Goal: Feedback & Contribution: Submit feedback/report problem

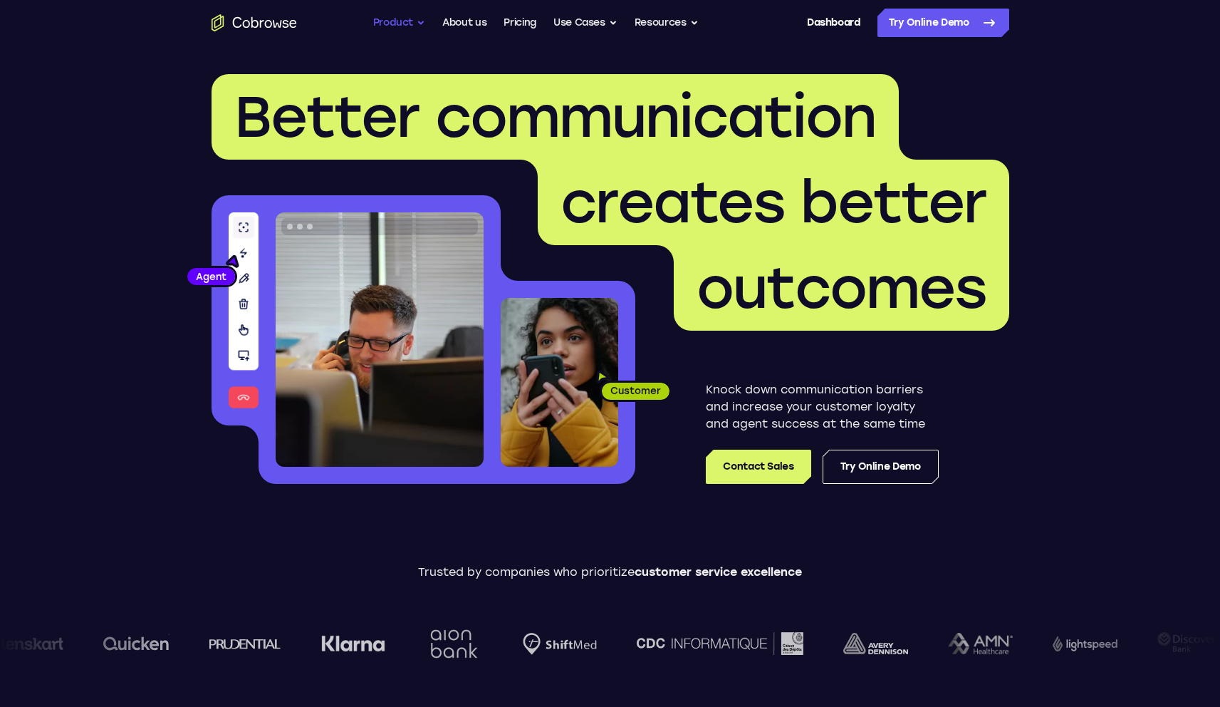
click at [392, 25] on button "Product" at bounding box center [399, 23] width 53 height 28
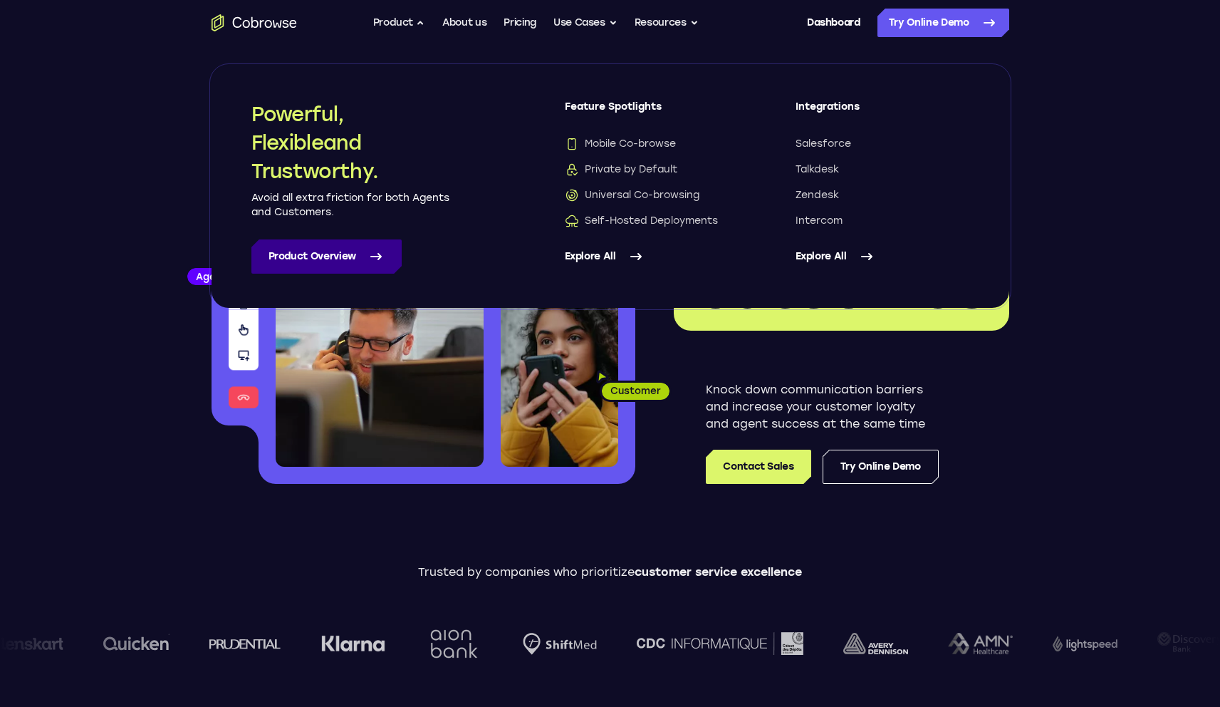
click at [332, 266] on link "Product Overview" at bounding box center [326, 256] width 150 height 34
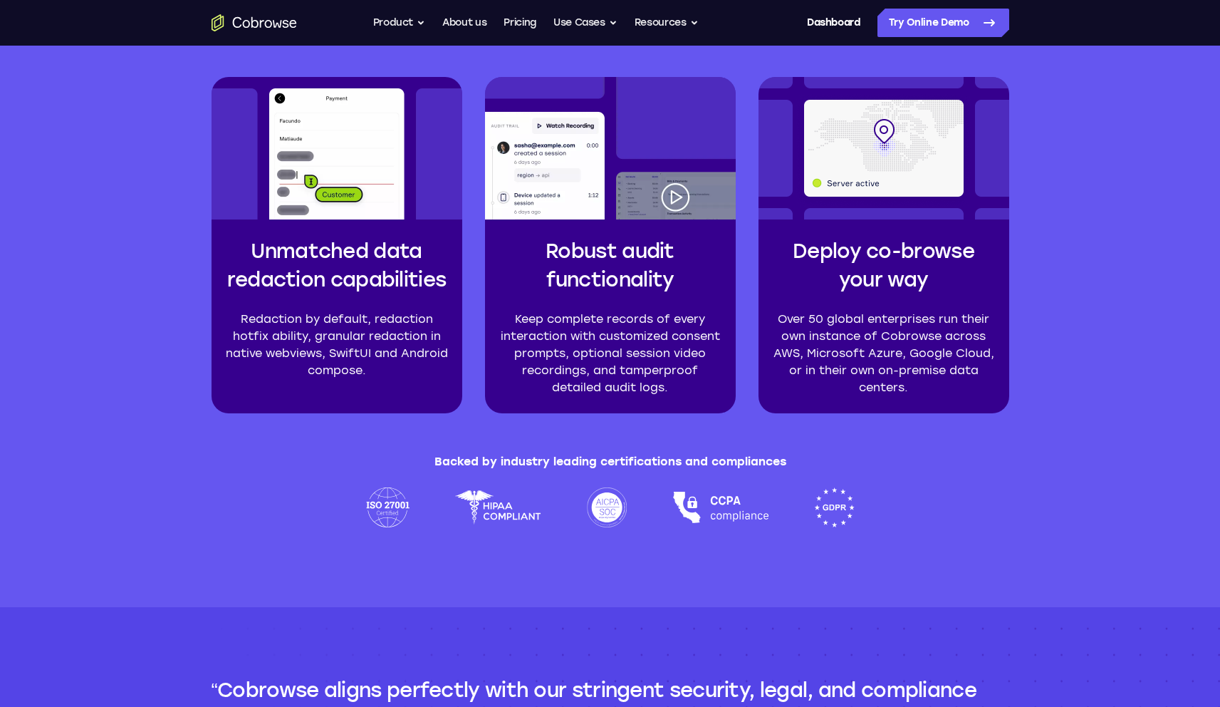
scroll to position [4741, 0]
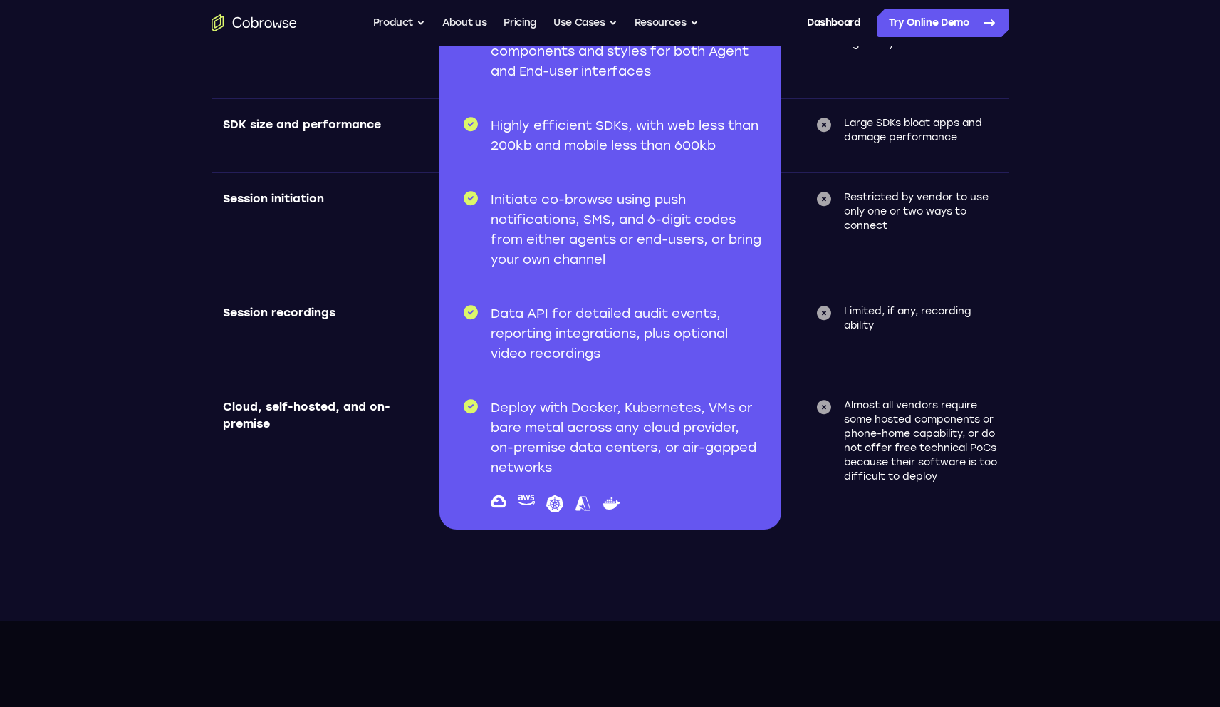
click at [939, 341] on div "Other solutions Limited, if any, recording ability" at bounding box center [895, 333] width 228 height 94
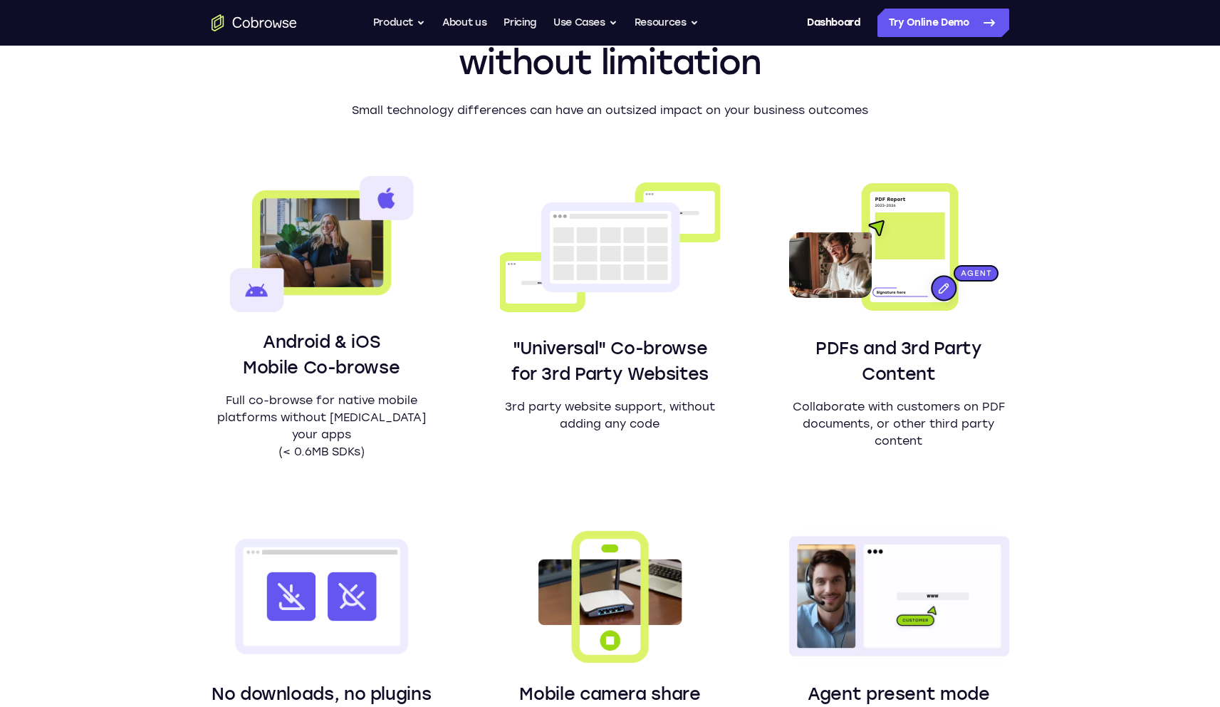
scroll to position [821, 0]
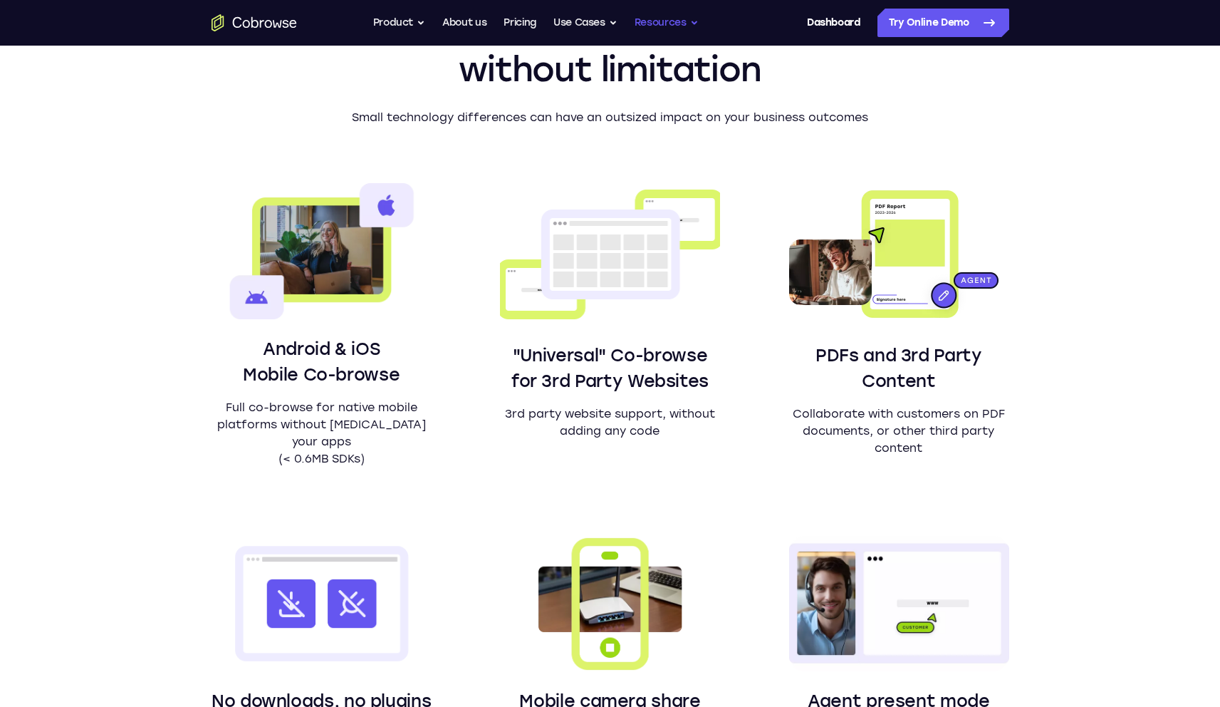
click at [635, 27] on button "Resources" at bounding box center [667, 23] width 64 height 28
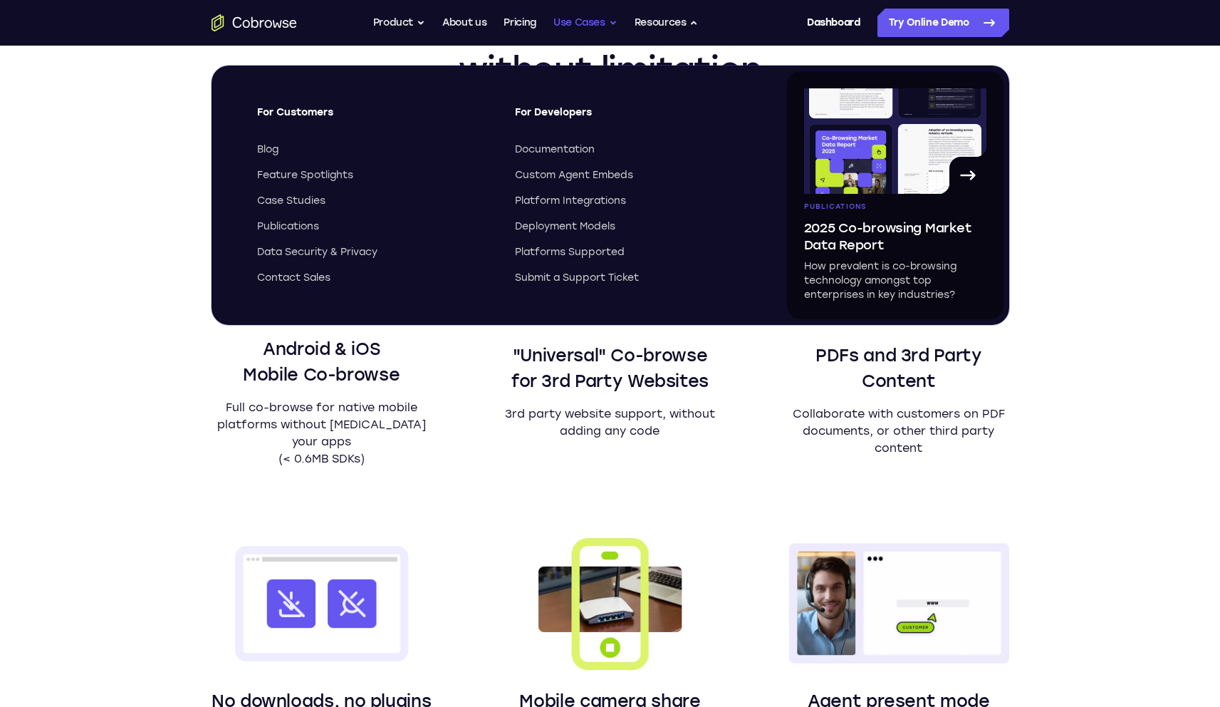
click at [579, 26] on button "Use Cases" at bounding box center [585, 23] width 64 height 28
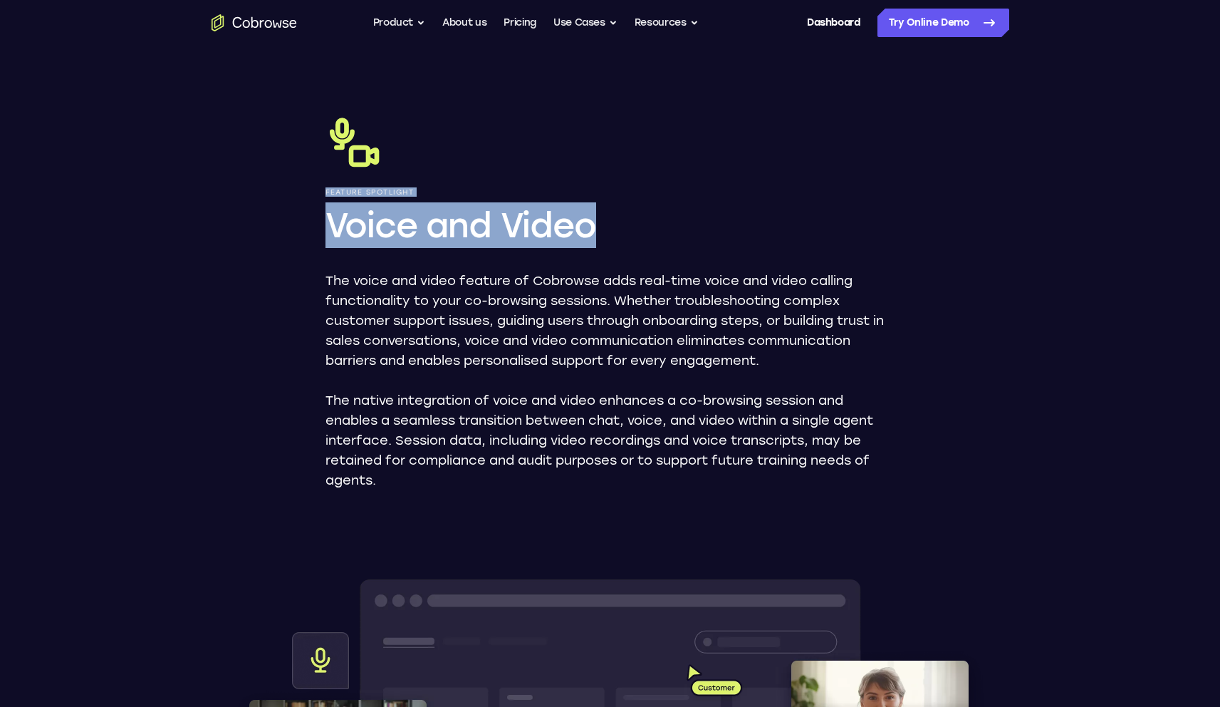
drag, startPoint x: 330, startPoint y: 182, endPoint x: 592, endPoint y: 261, distance: 273.6
click at [586, 257] on div "Feature Spotlight Voice and Video The voice and video feature of Cobrowse adds …" at bounding box center [610, 302] width 570 height 376
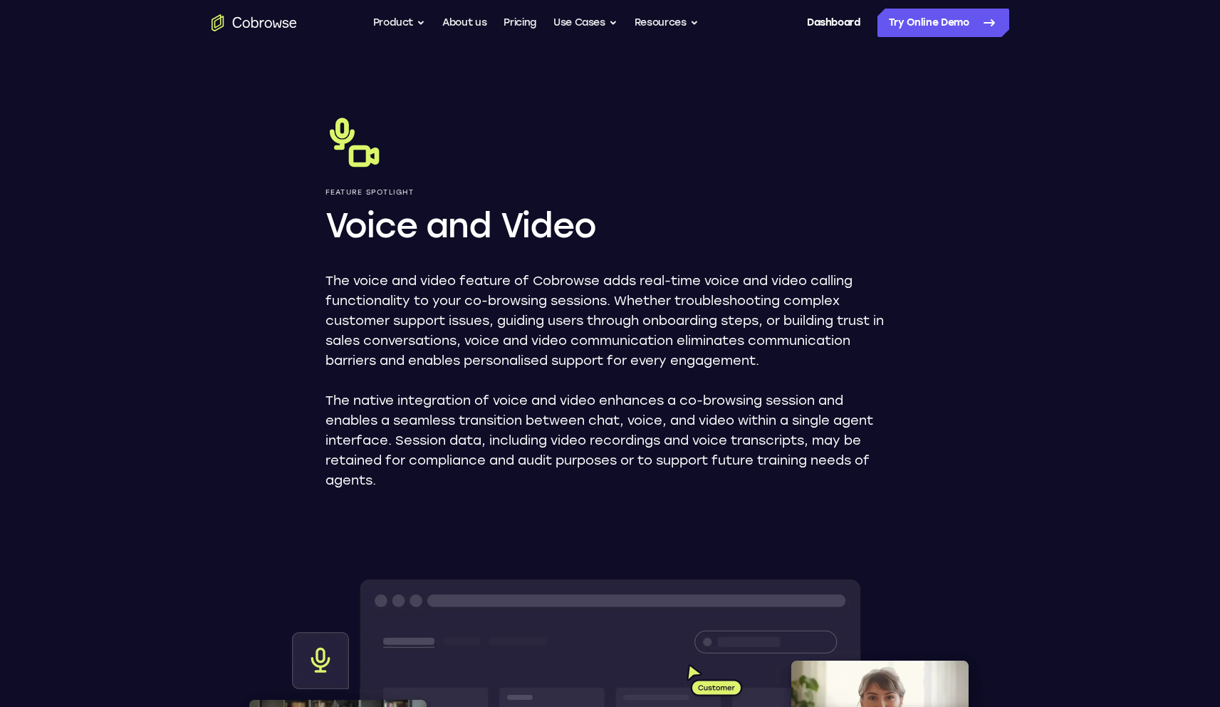
click at [615, 261] on div "Feature Spotlight Voice and Video The voice and video feature of Cobrowse adds …" at bounding box center [610, 302] width 570 height 376
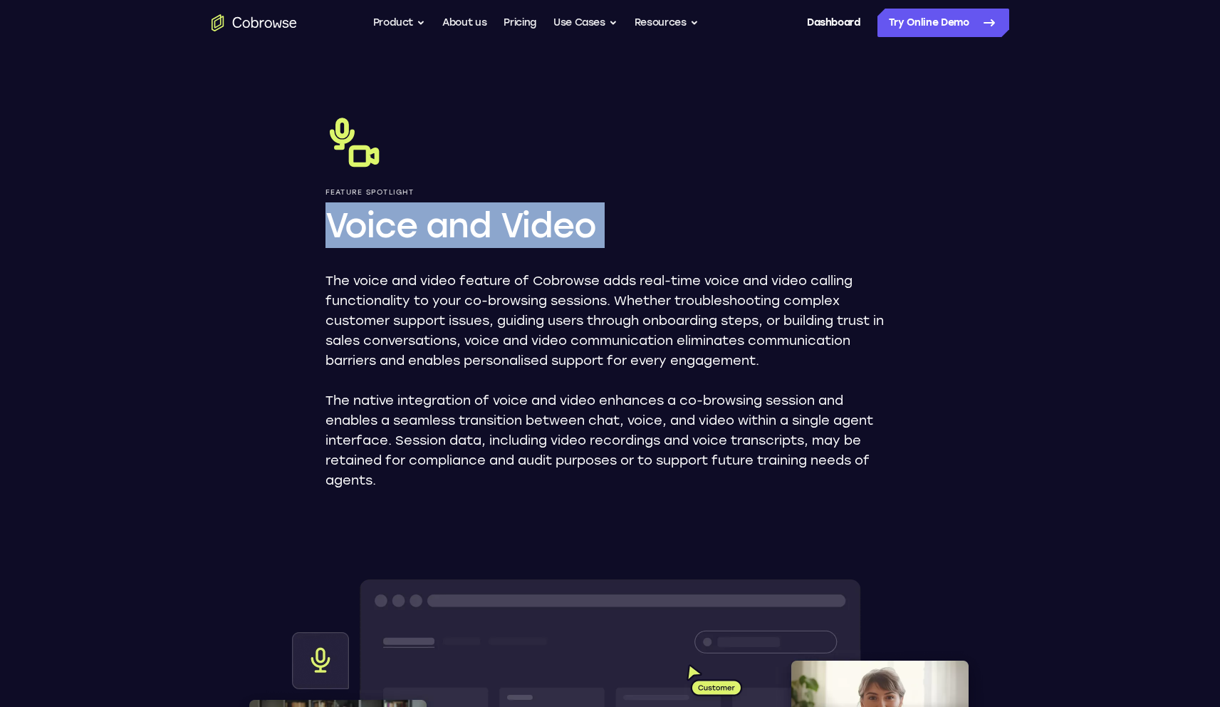
drag, startPoint x: 310, startPoint y: 212, endPoint x: 608, endPoint y: 266, distance: 302.6
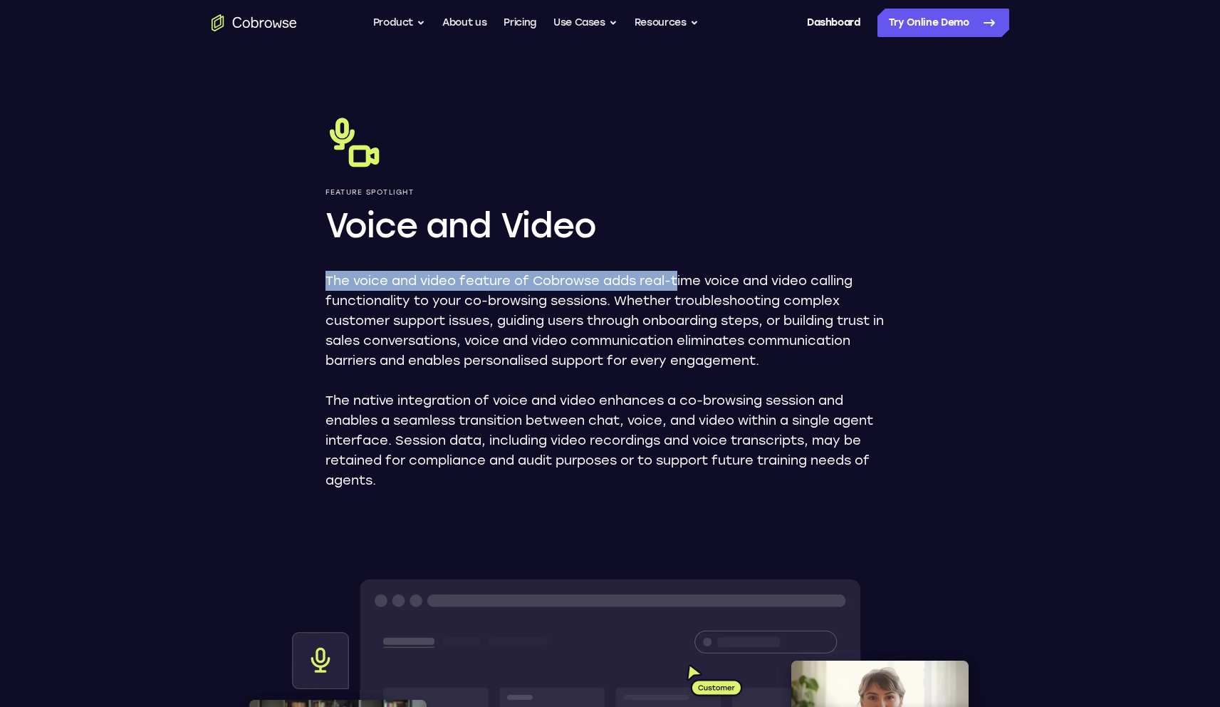
drag, startPoint x: 330, startPoint y: 276, endPoint x: 681, endPoint y: 280, distance: 351.1
click at [681, 280] on p "The voice and video feature of Cobrowse adds real-time voice and video calling …" at bounding box center [610, 321] width 570 height 100
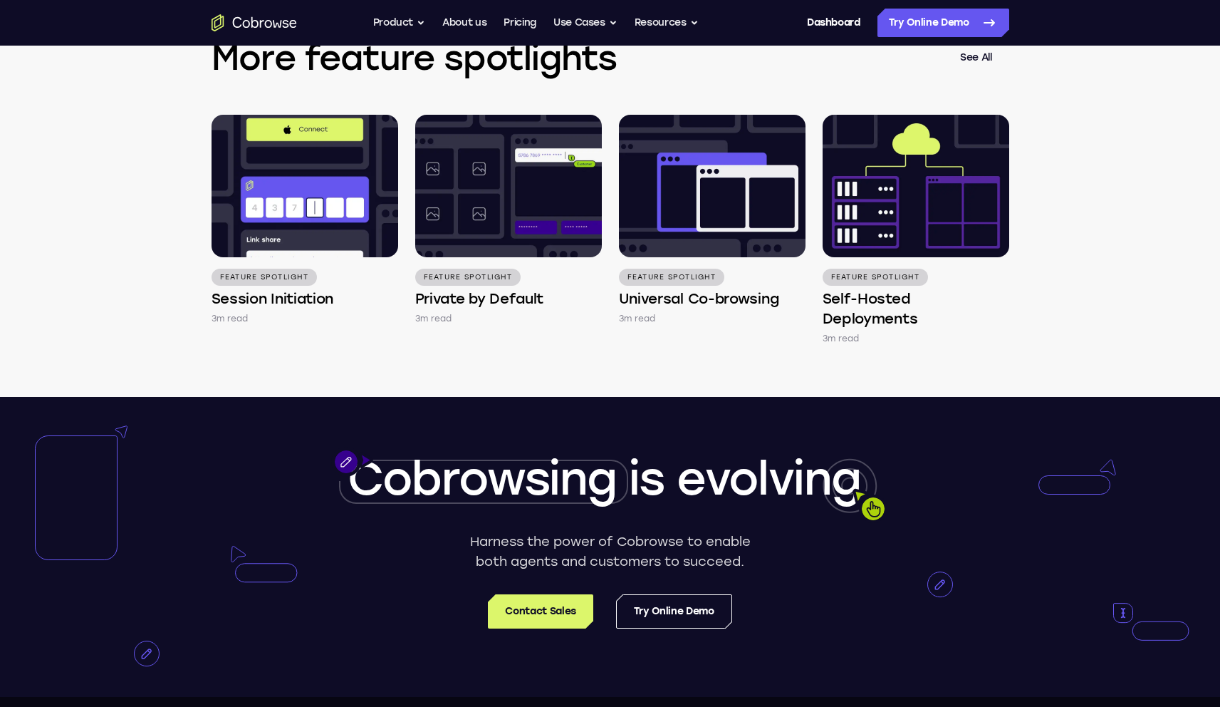
scroll to position [2365, 0]
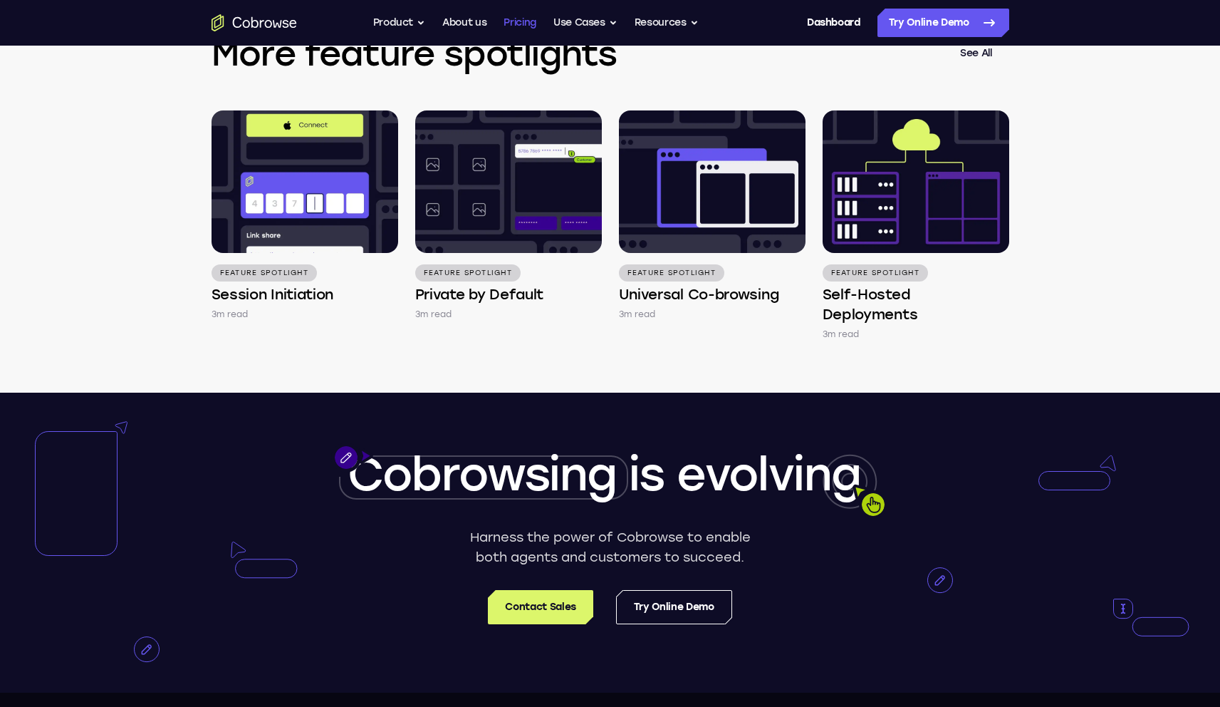
click at [506, 27] on link "Pricing" at bounding box center [520, 23] width 33 height 28
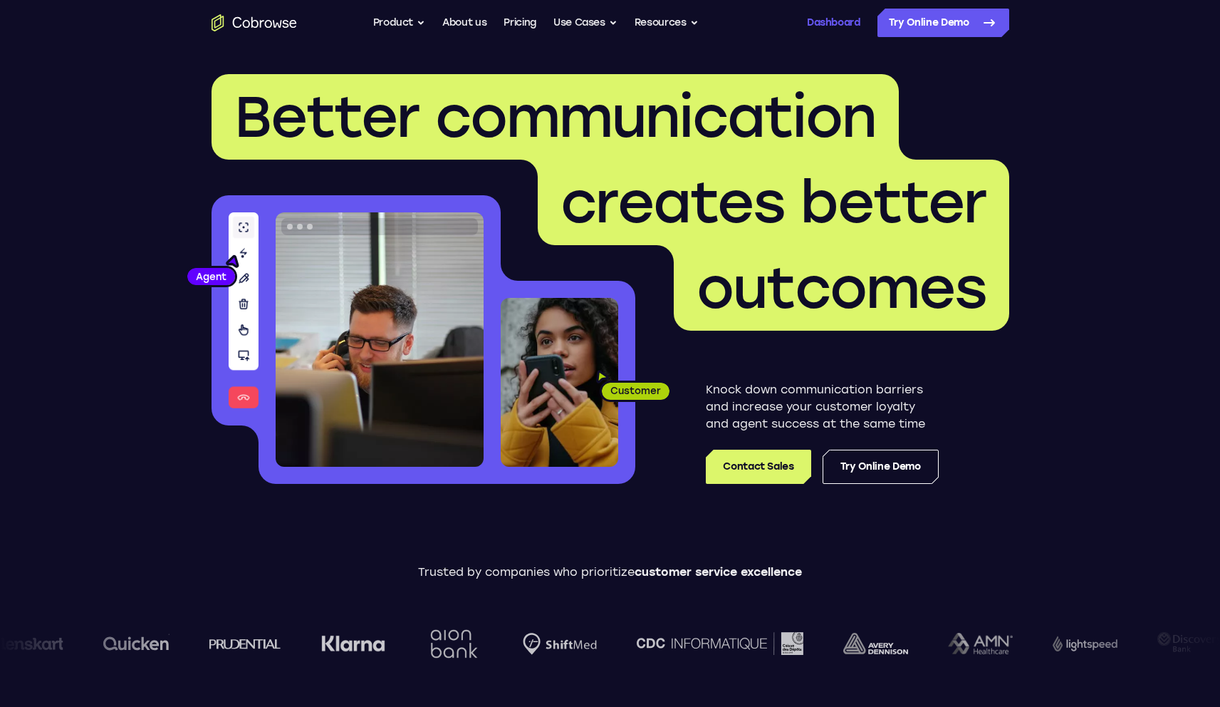
click at [842, 24] on link "Dashboard" at bounding box center [833, 23] width 53 height 28
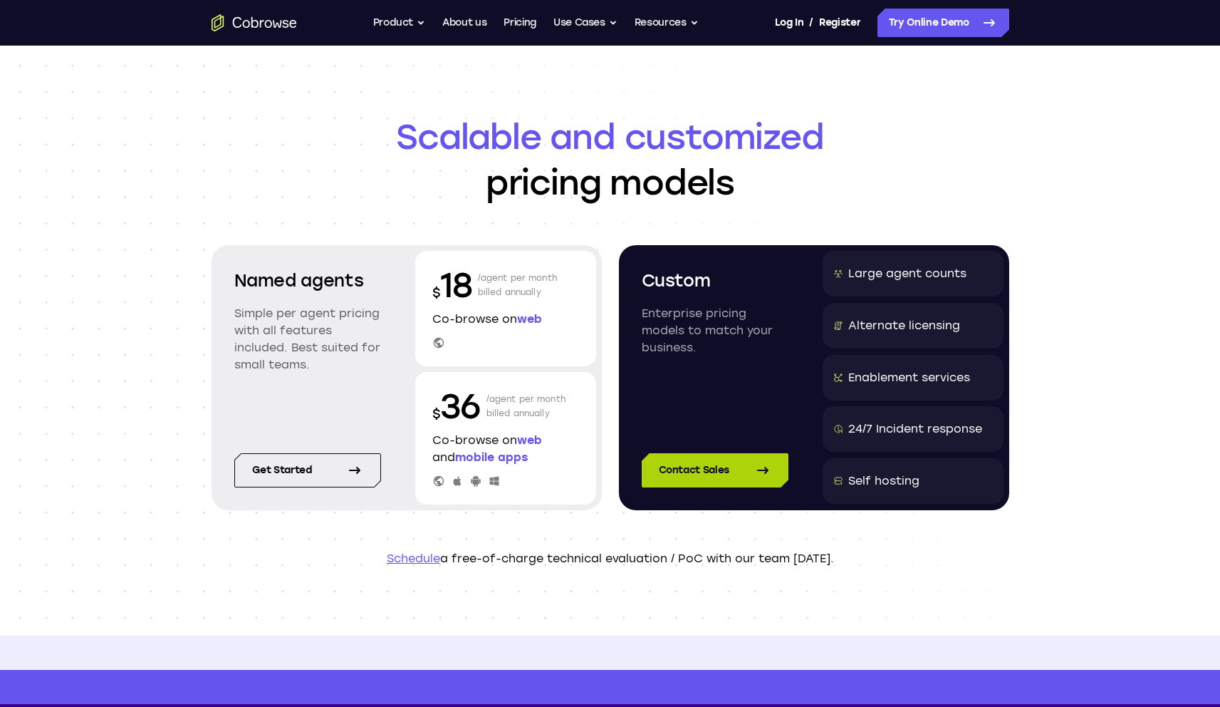
click at [694, 466] on link "Contact Sales" at bounding box center [715, 470] width 147 height 34
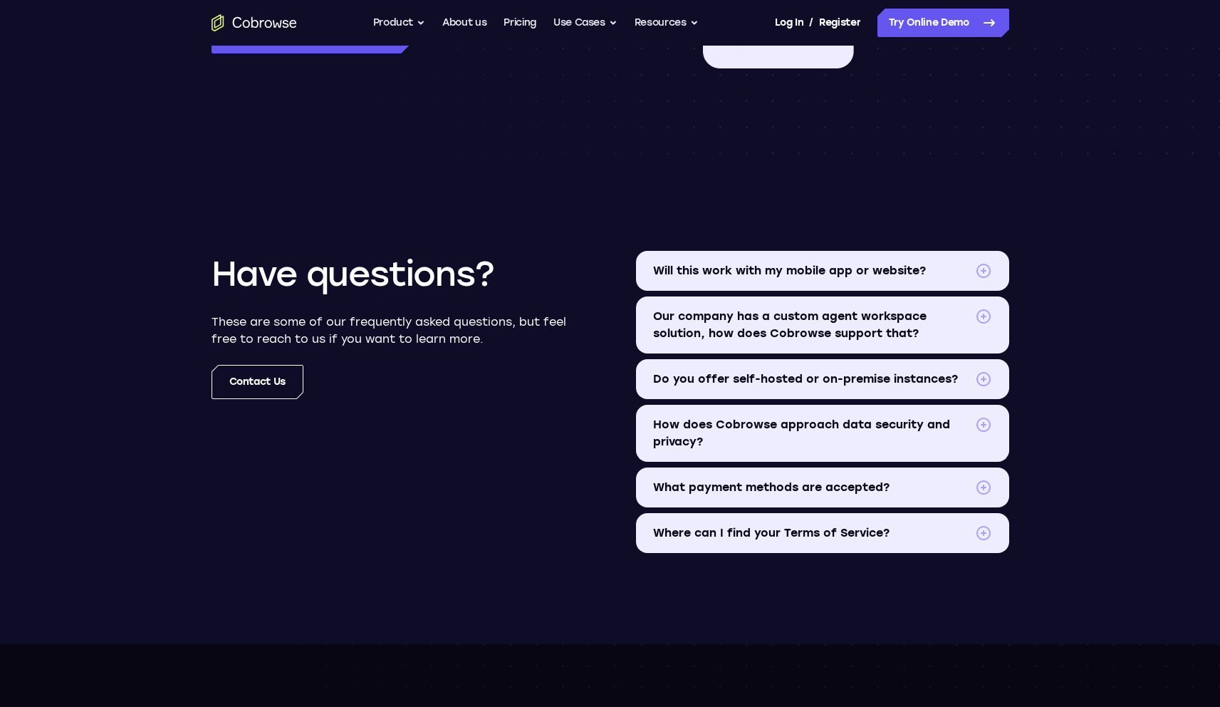
scroll to position [1538, 0]
click at [768, 259] on summary "Will this work with my mobile app or website?" at bounding box center [822, 270] width 373 height 40
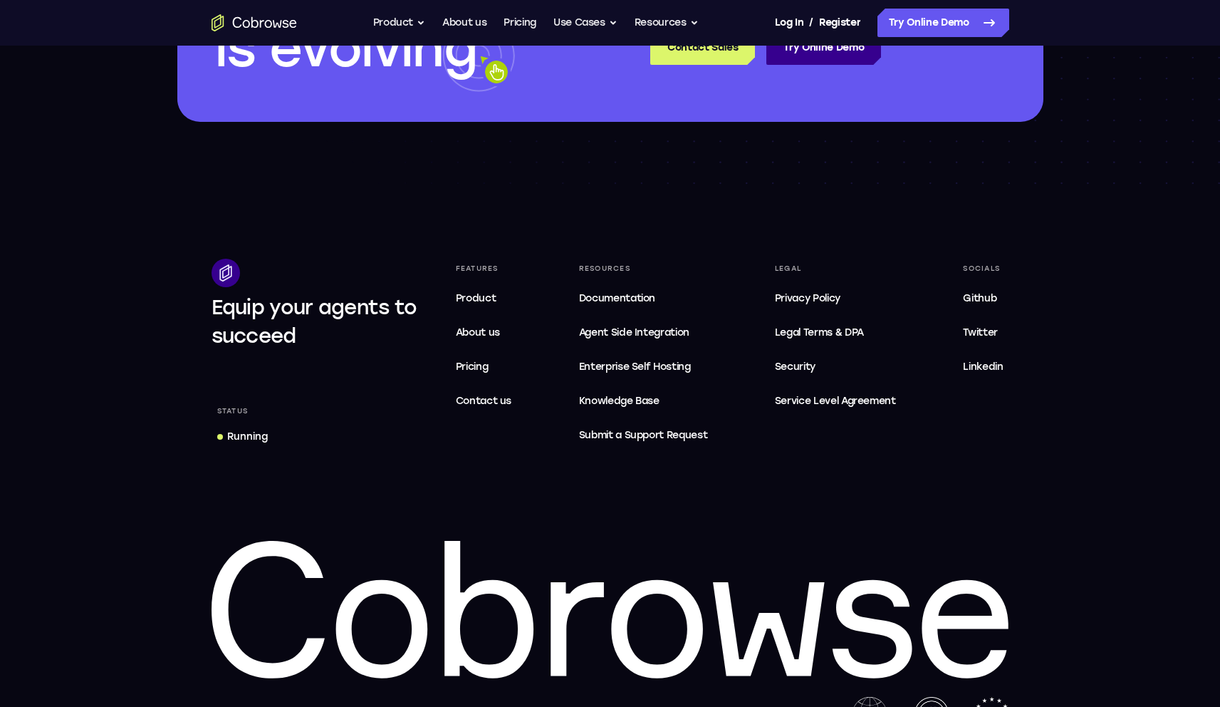
scroll to position [2432, 0]
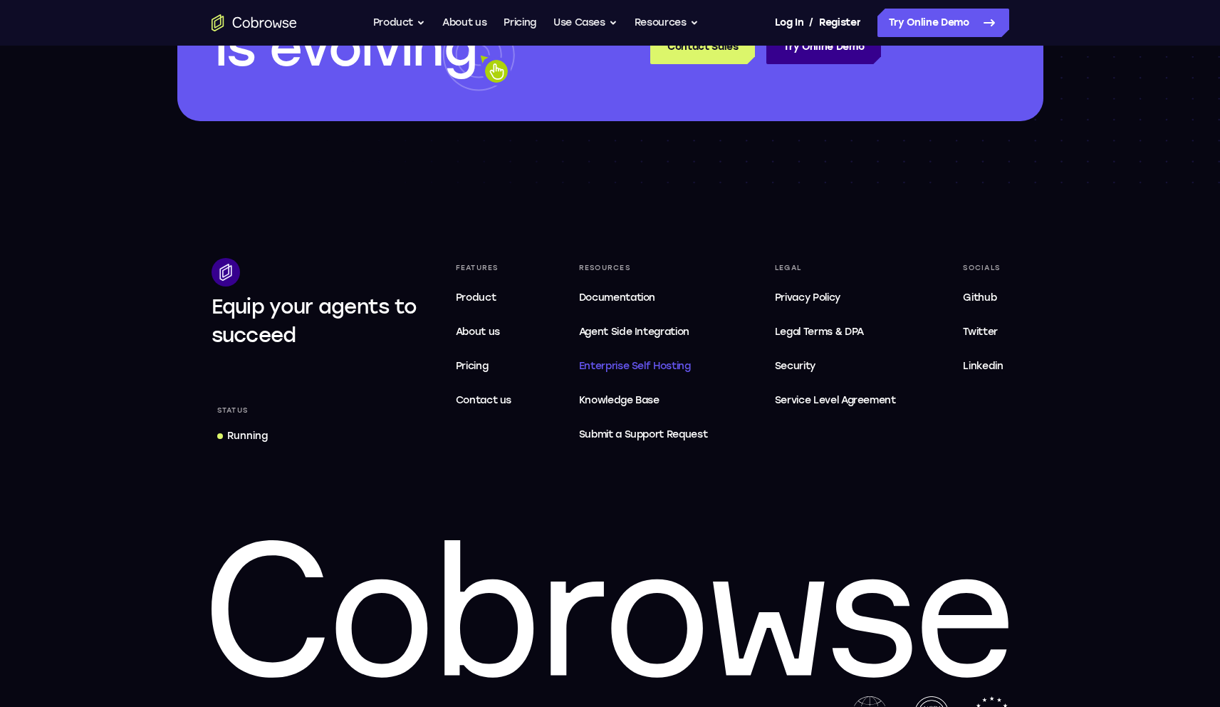
click at [680, 368] on span "Enterprise Self Hosting" at bounding box center [643, 366] width 129 height 17
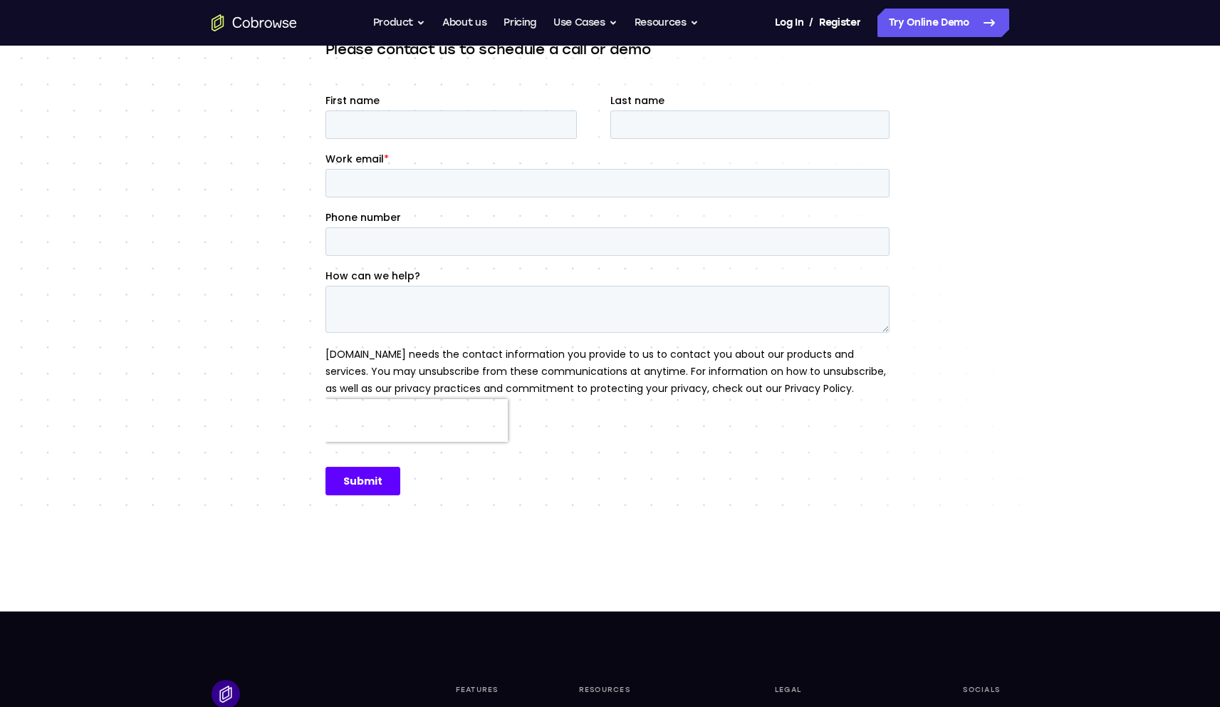
scroll to position [242, 0]
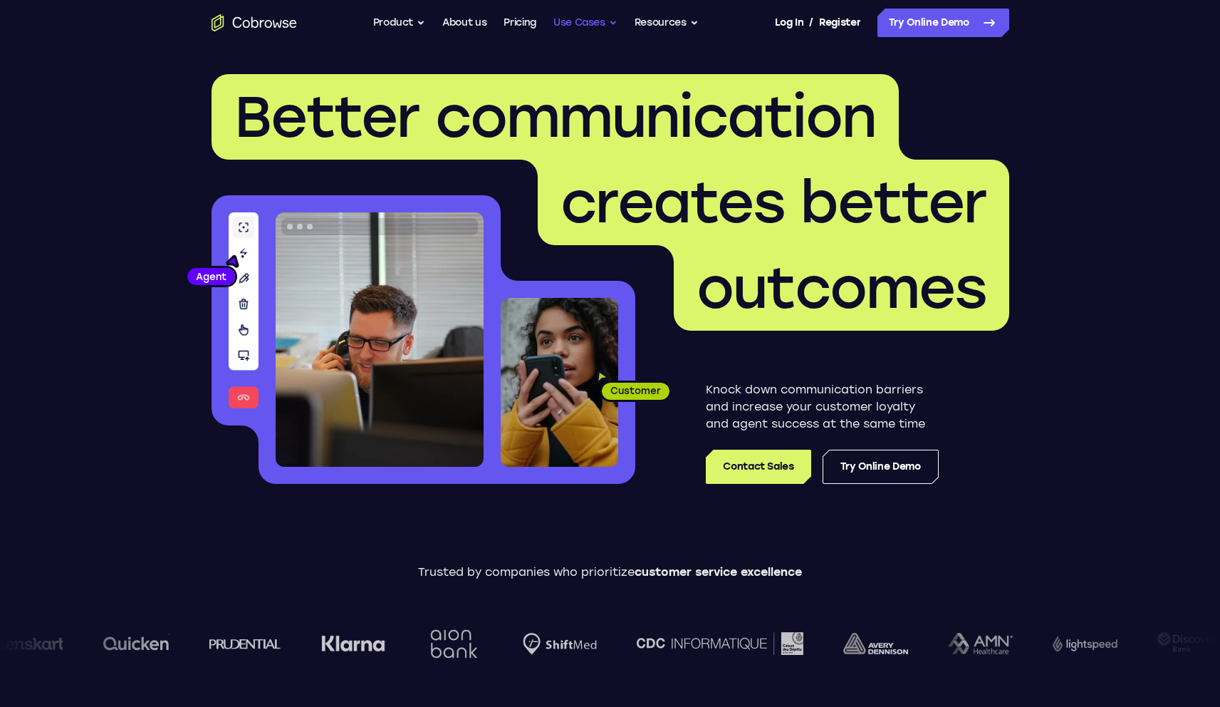
click at [591, 22] on button "Use Cases" at bounding box center [585, 23] width 64 height 28
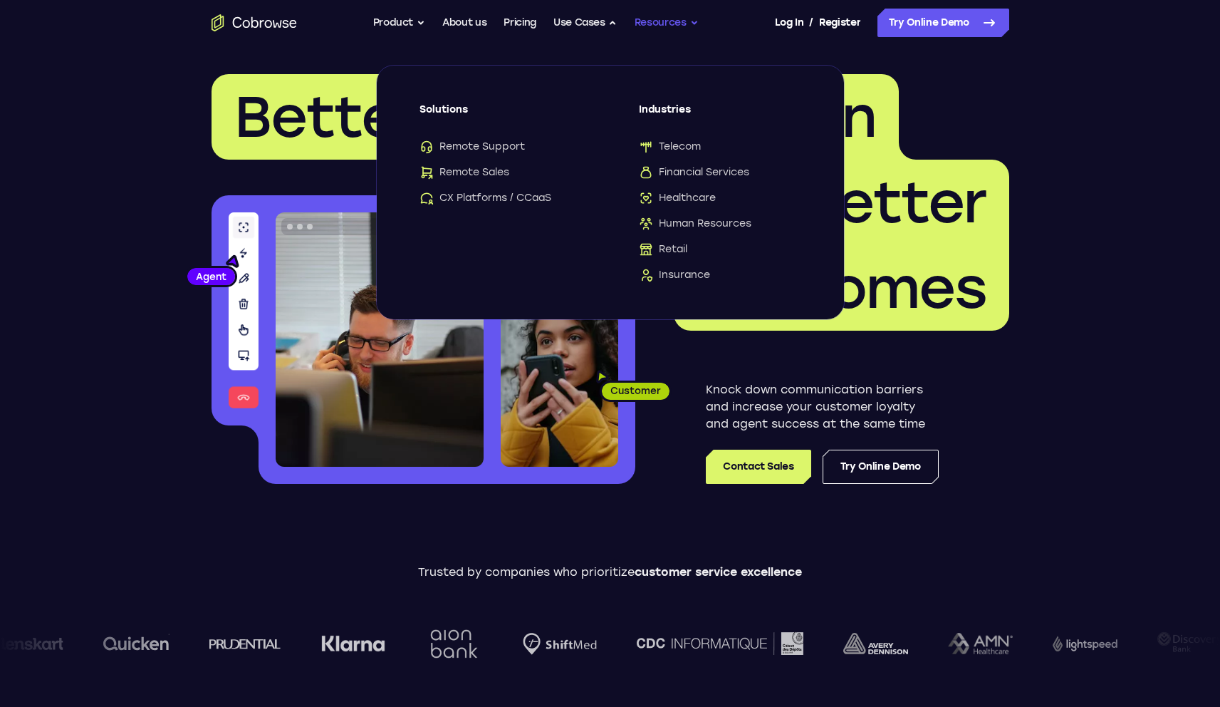
click at [660, 26] on button "Resources" at bounding box center [667, 23] width 64 height 28
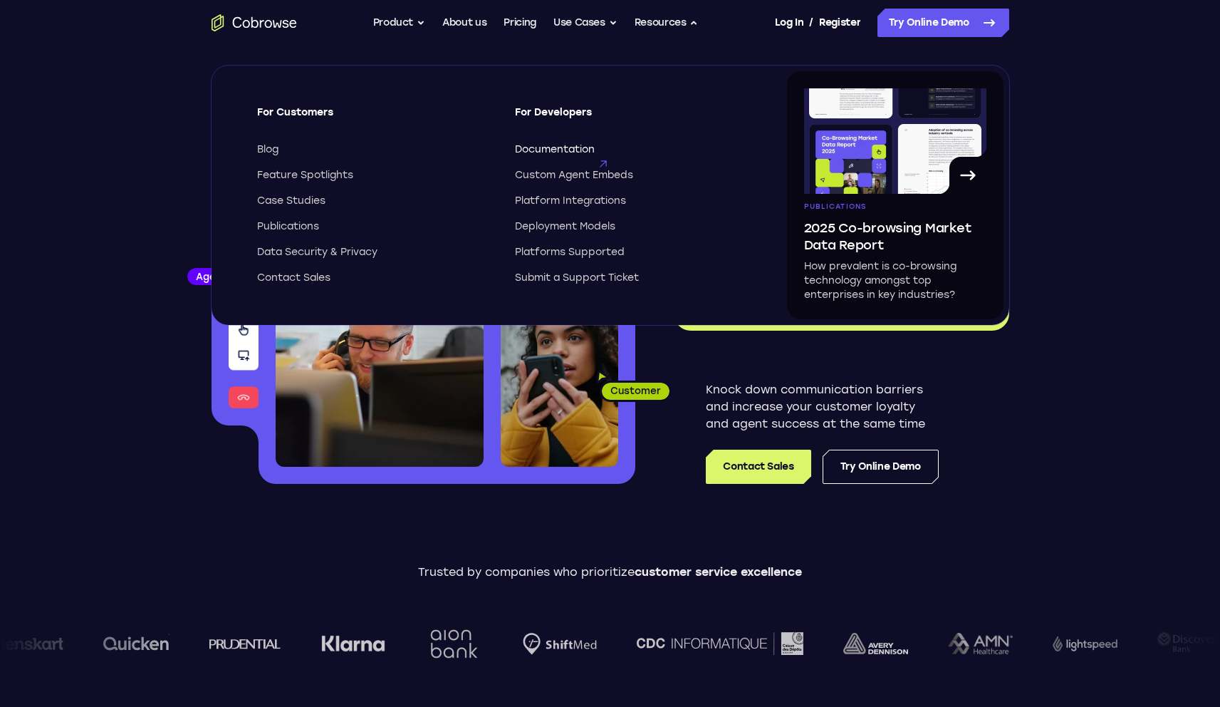
click at [548, 147] on span "Documentation" at bounding box center [555, 149] width 80 height 14
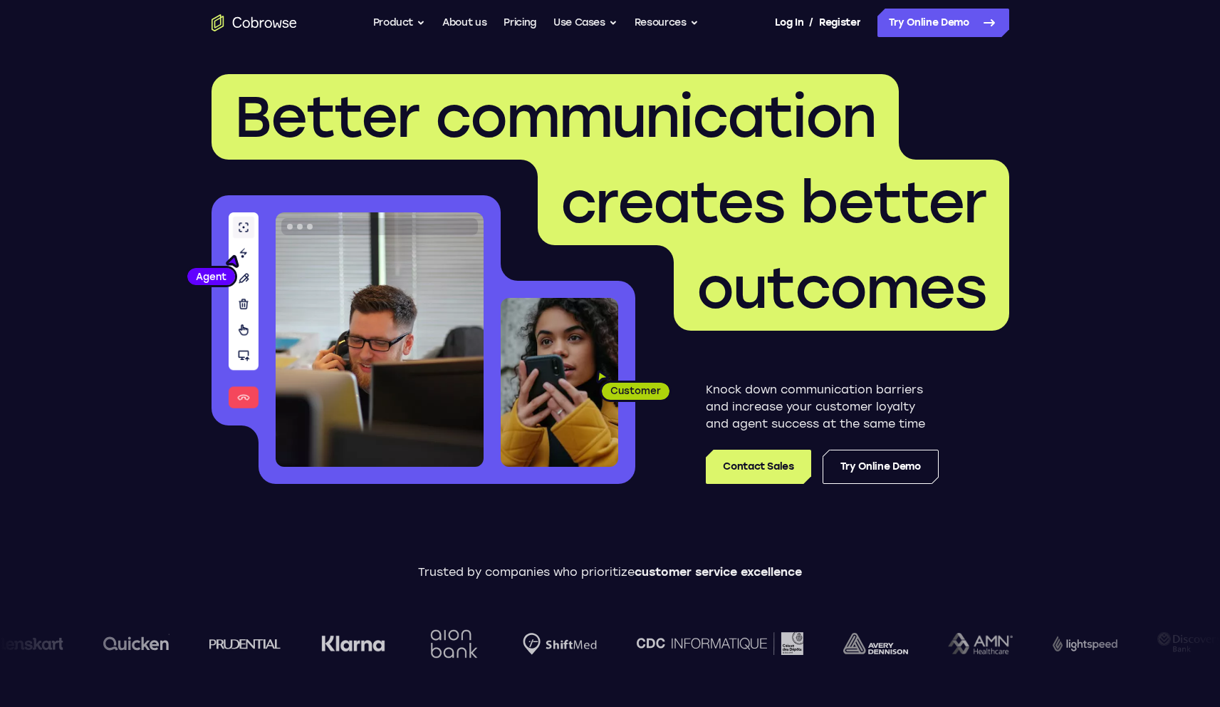
click at [809, 27] on span "/" at bounding box center [811, 22] width 4 height 17
click at [787, 25] on link "Log In" at bounding box center [789, 23] width 28 height 28
click at [672, 21] on button "Resources" at bounding box center [667, 23] width 64 height 28
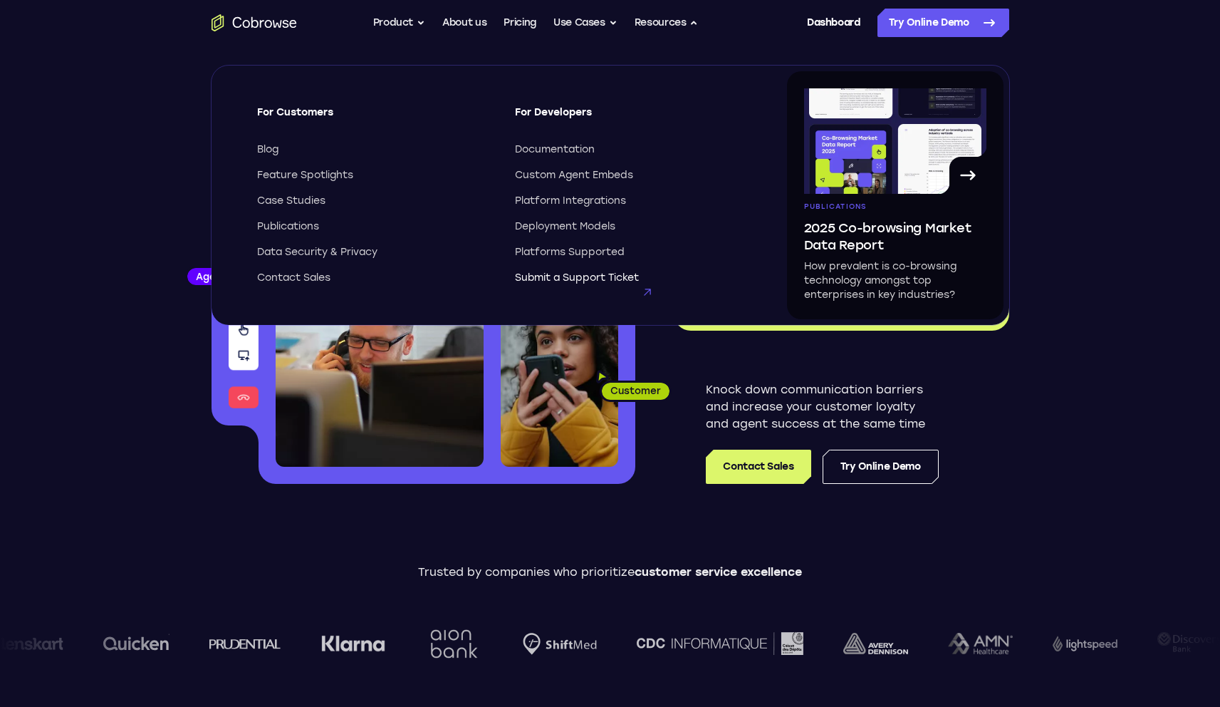
click at [598, 275] on span "Submit a Support Ticket" at bounding box center [577, 278] width 124 height 14
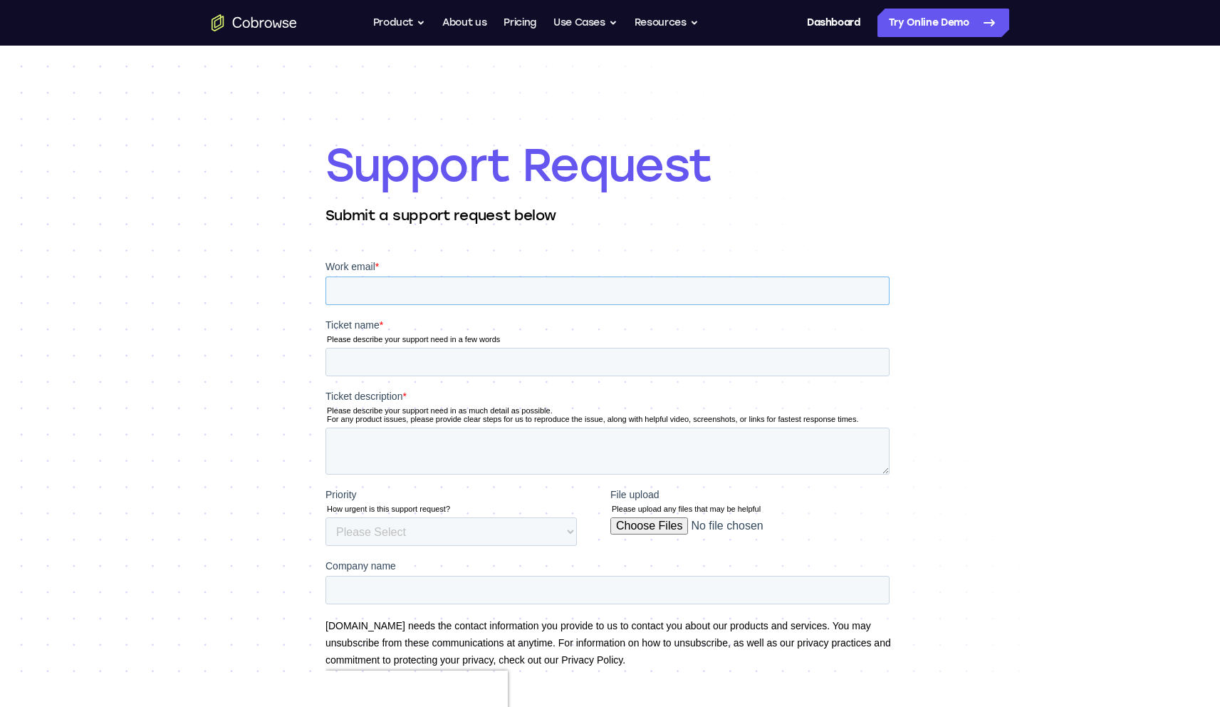
click at [484, 289] on input "Work email *" at bounding box center [607, 290] width 564 height 28
type input "[EMAIL_ADDRESS]"
type input "Error agent joining session"
click at [511, 441] on textarea "Ticket description *" at bounding box center [607, 450] width 564 height 47
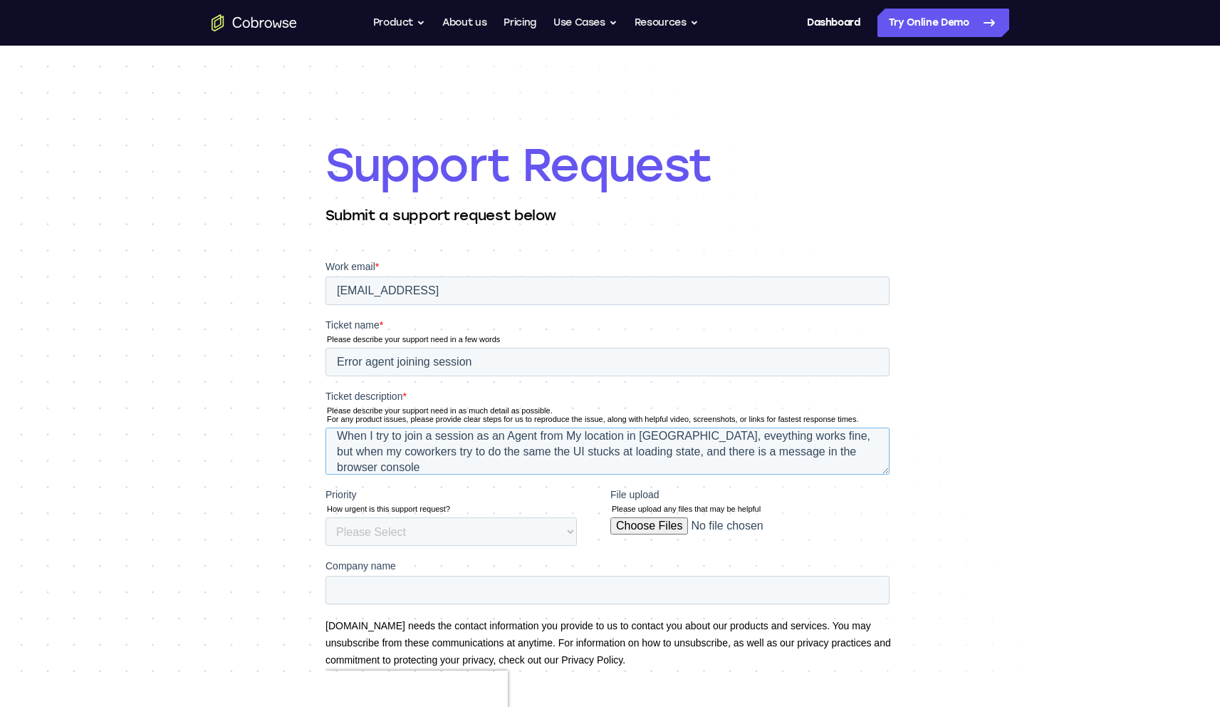
scroll to position [23, 0]
paste textarea "ndex-DN2Dnh82.js:196 Failed to identify user on HS SyntaxError: Failed to execu…"
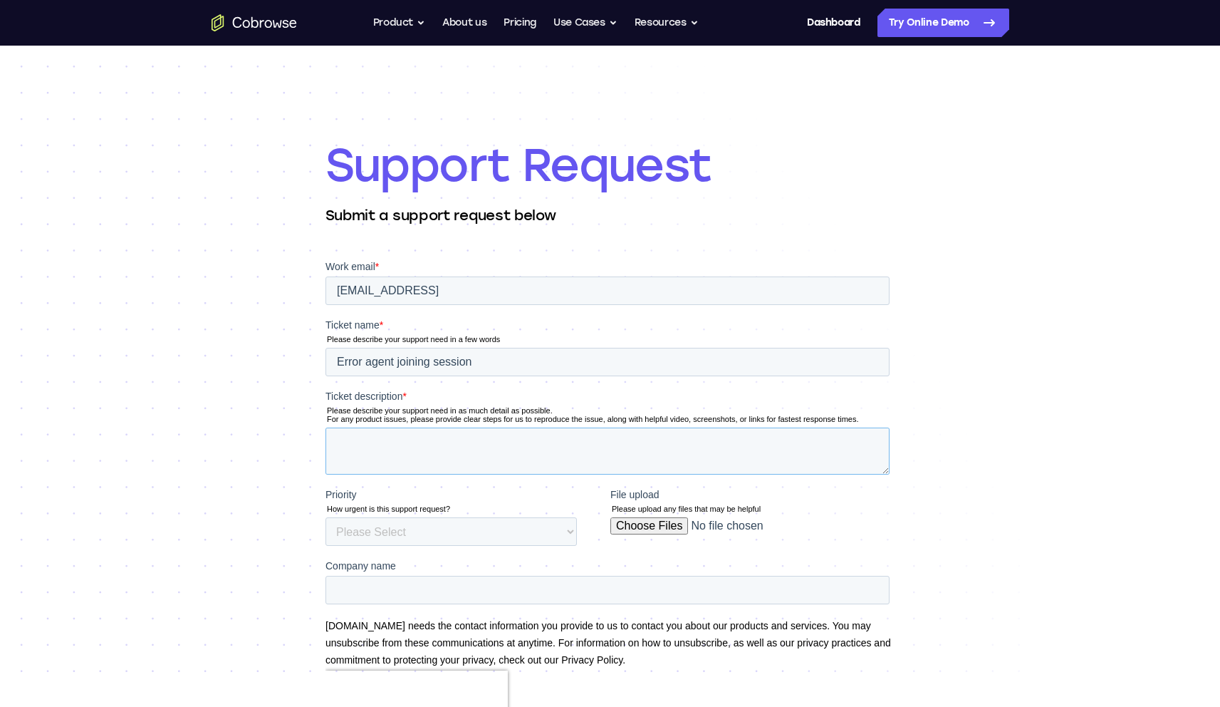
scroll to position [264, 0]
click at [363, 469] on textarea "When I try to join a session as an Agent from My location in Morocco, eveything…" at bounding box center [607, 450] width 564 height 47
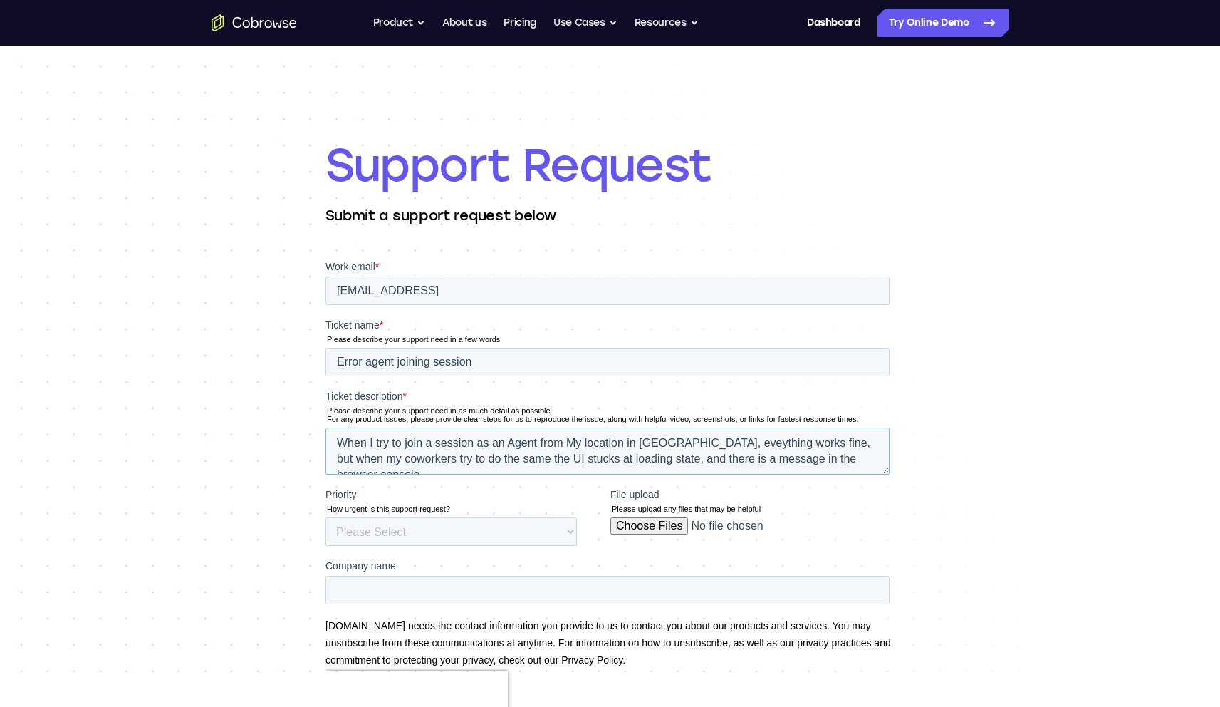
click at [336, 441] on textarea "When I try to join a session as an Agent from My location in Morocco, eveything…" at bounding box center [607, 450] width 564 height 47
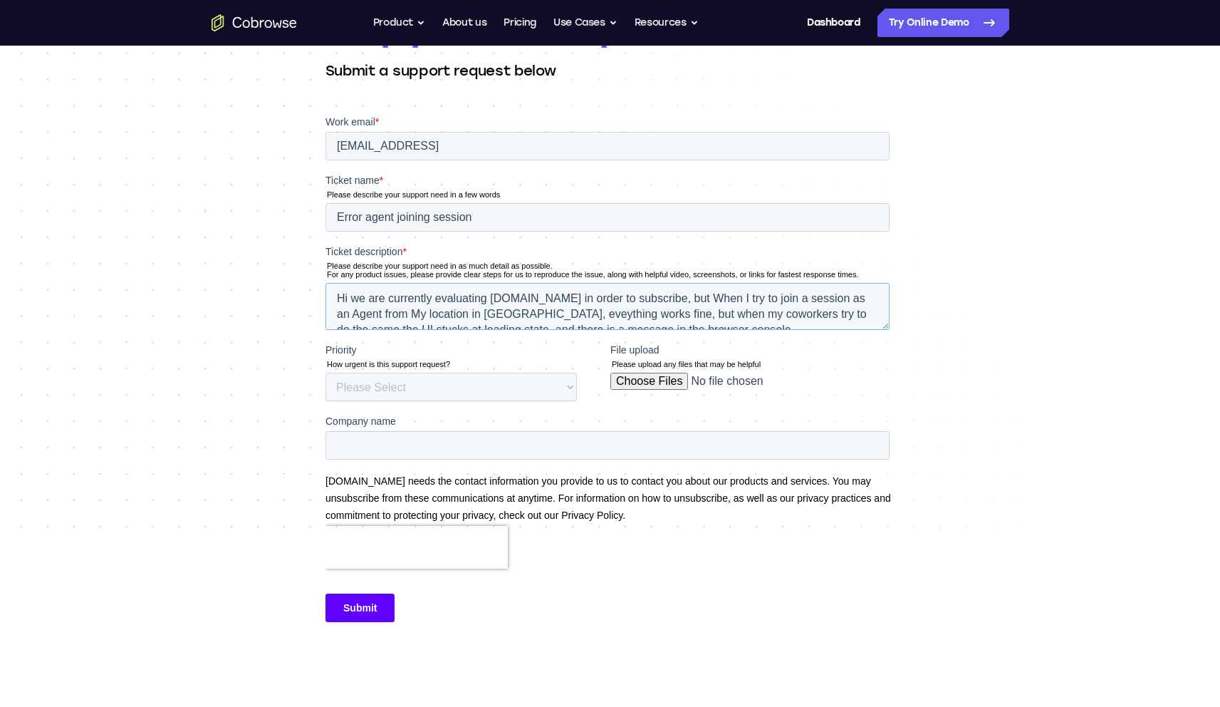
scroll to position [197, 0]
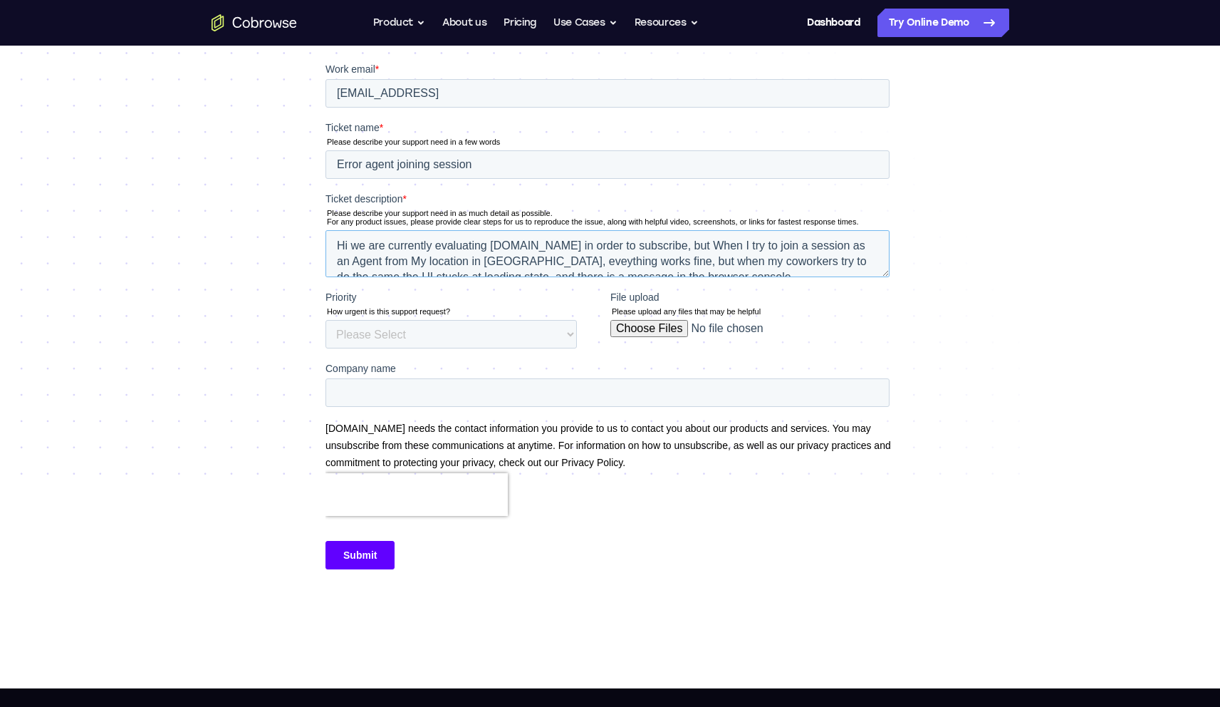
type textarea "Hi we are currently evaluating cobrowse.io in order to subscribe, but When I tr…"
click at [400, 343] on select "Please Select Low Medium High" at bounding box center [450, 334] width 251 height 28
select select "HIGH"
click at [325, 320] on select "Please Select Low Medium High" at bounding box center [450, 334] width 251 height 28
click at [422, 397] on input "Company name" at bounding box center [607, 392] width 564 height 28
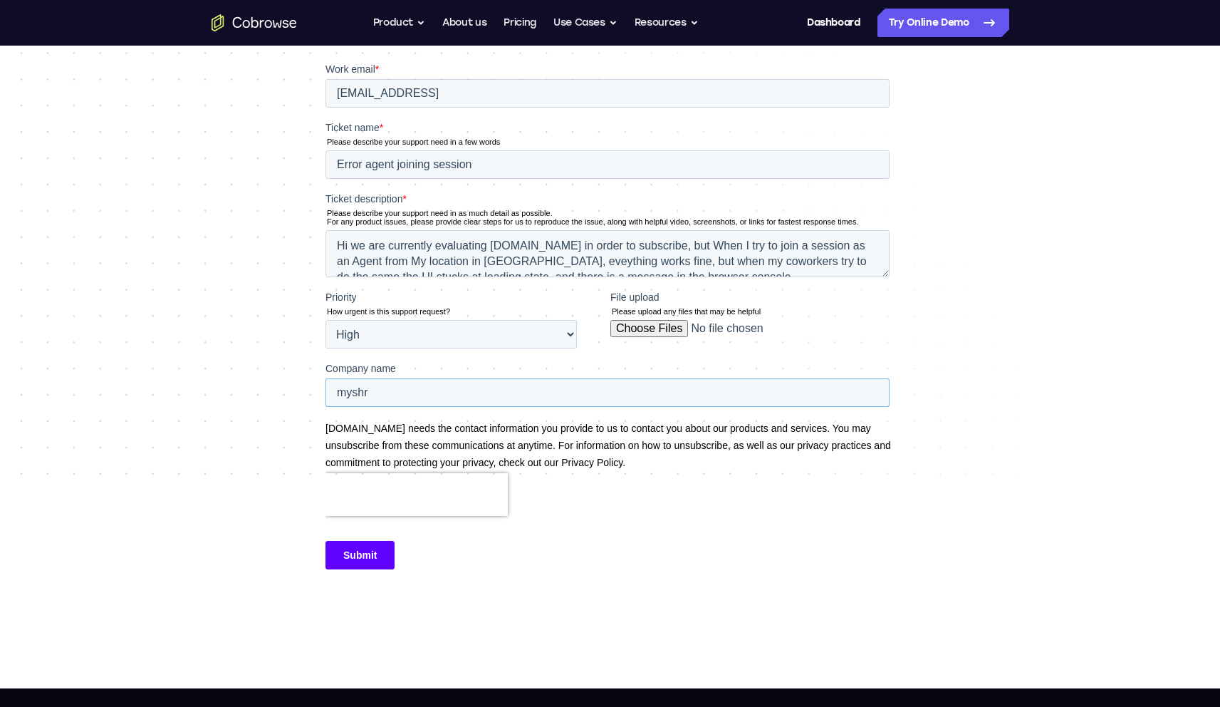
type input "myshrp"
type input "mysherpas"
click at [371, 560] on input "Submit" at bounding box center [359, 555] width 69 height 28
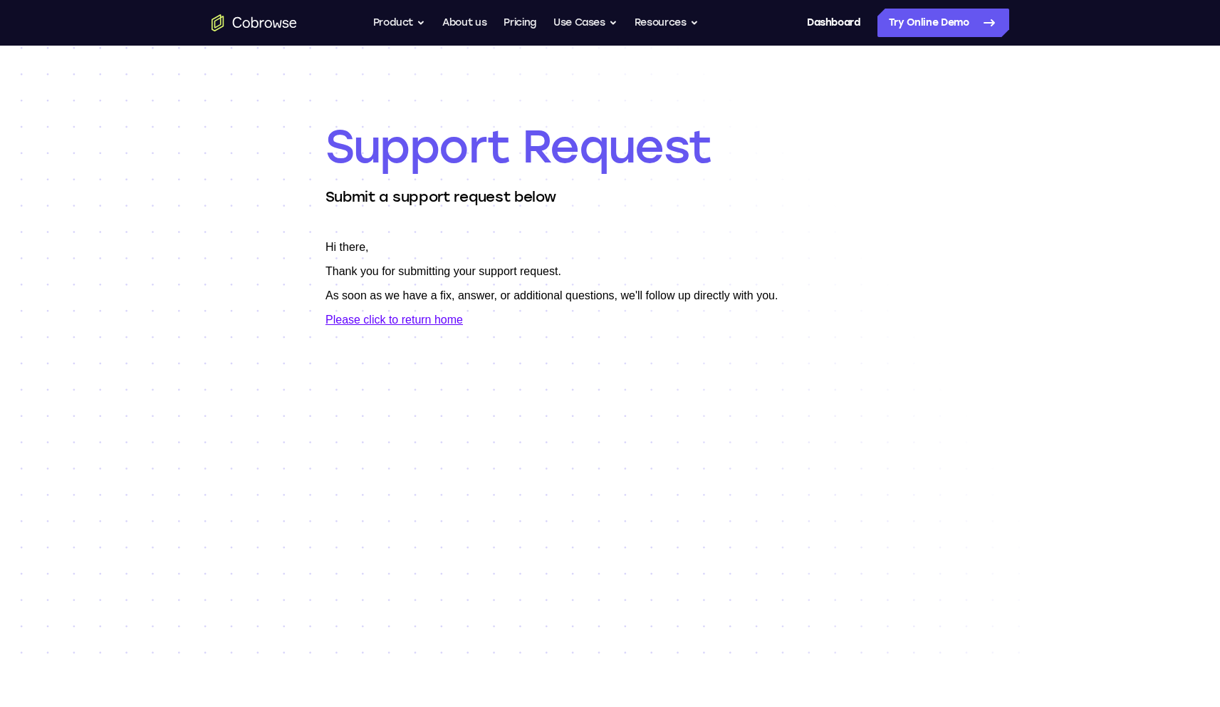
scroll to position [0, 0]
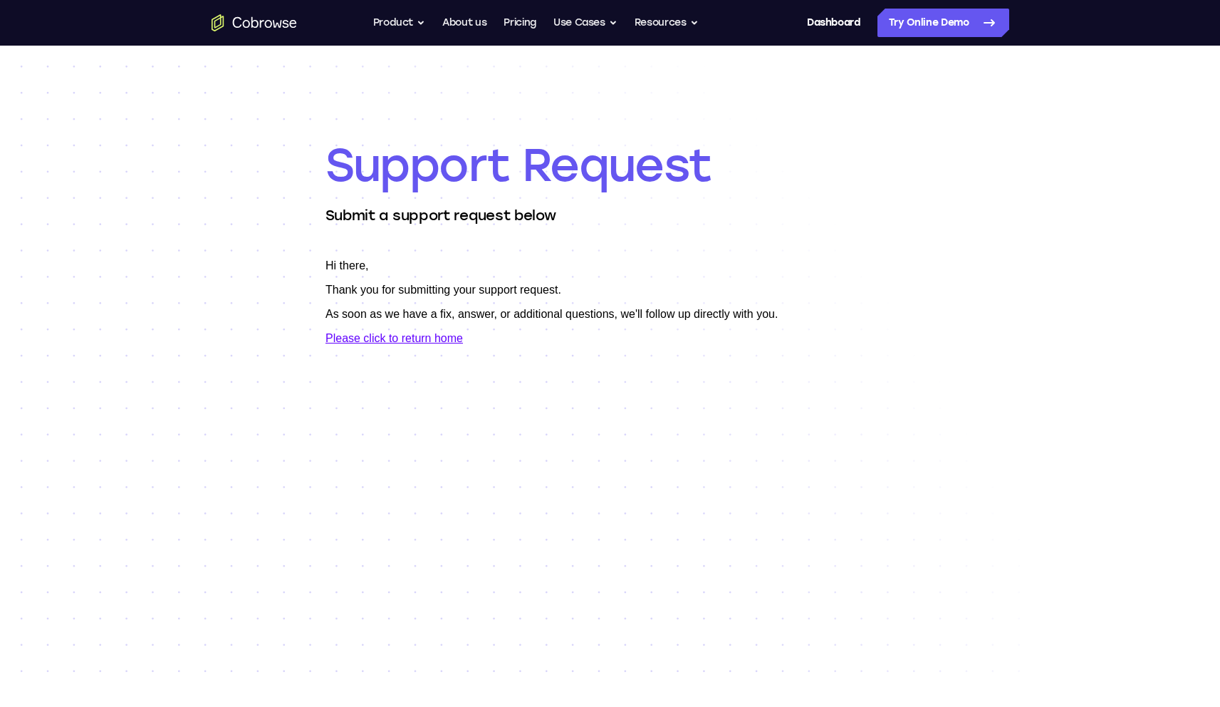
click at [399, 338] on link "Please click to return home" at bounding box center [393, 338] width 137 height 12
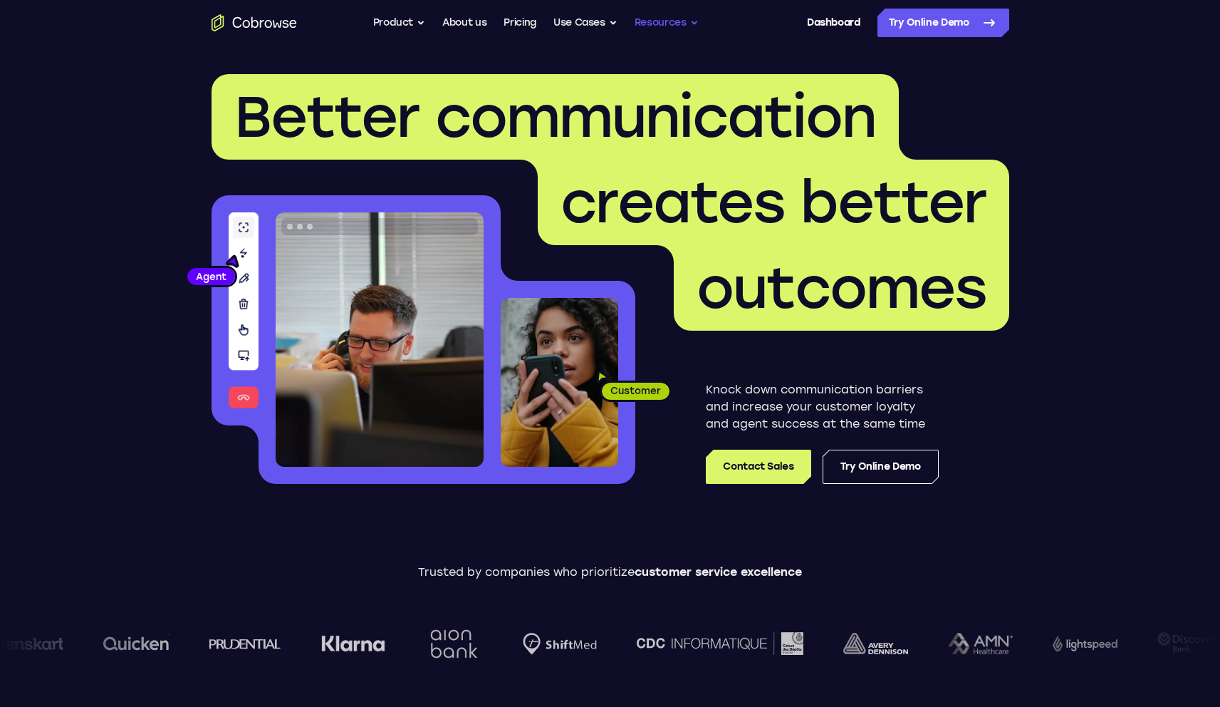
click at [687, 19] on button "Resources" at bounding box center [667, 23] width 64 height 28
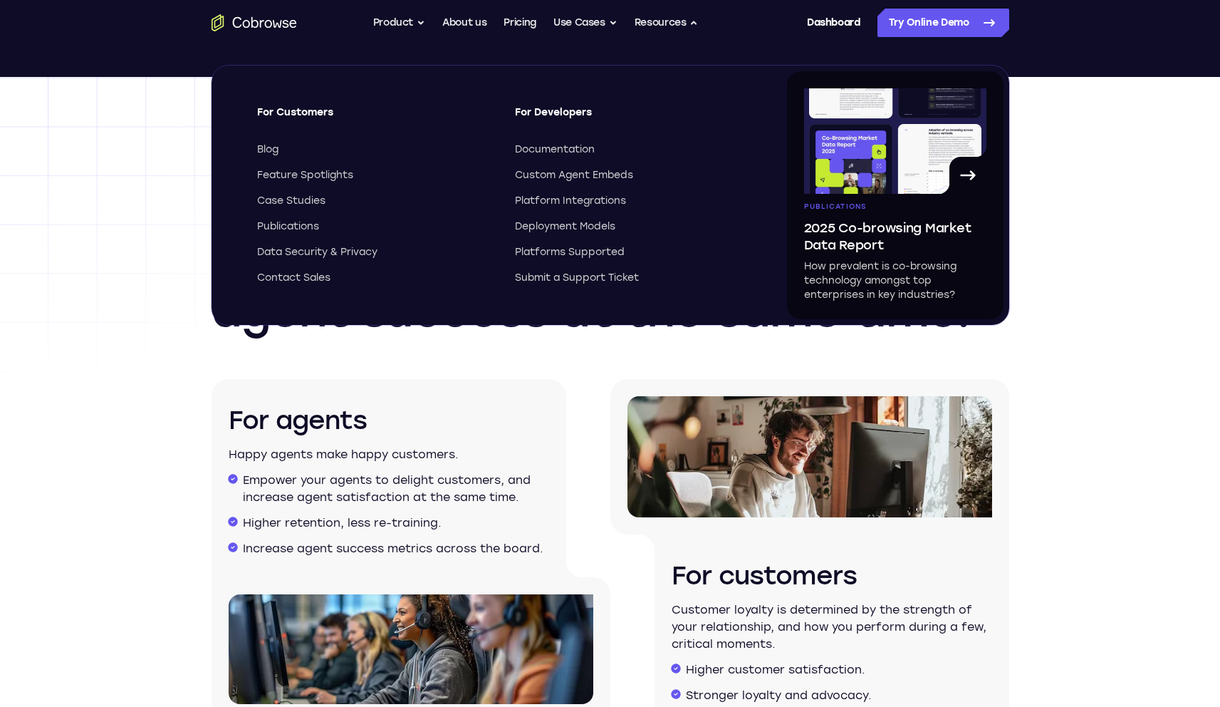
scroll to position [2432, 0]
